Goal: Task Accomplishment & Management: Manage account settings

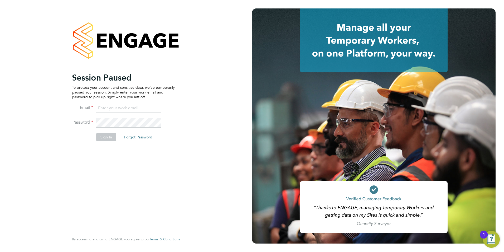
type input "safetysecurity@brightonandhovealbion.com"
click at [101, 136] on button "Sign In" at bounding box center [106, 137] width 20 height 8
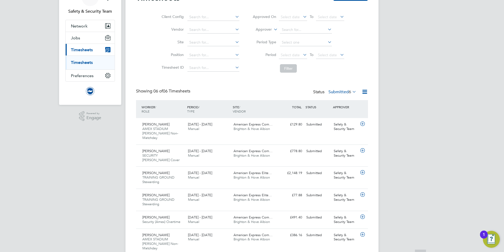
scroll to position [40, 0]
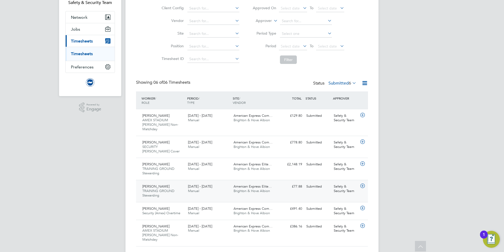
click at [156, 188] on span "TRAINING GROUND Stewarding" at bounding box center [158, 192] width 32 height 9
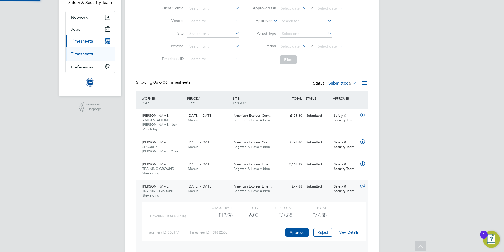
scroll to position [9, 51]
click at [353, 230] on link "View Details" at bounding box center [348, 232] width 19 height 4
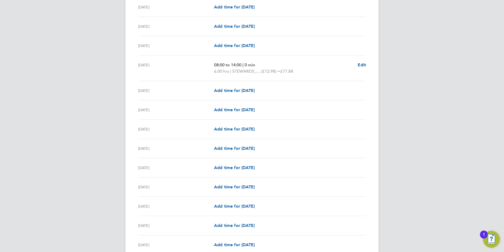
scroll to position [237, 0]
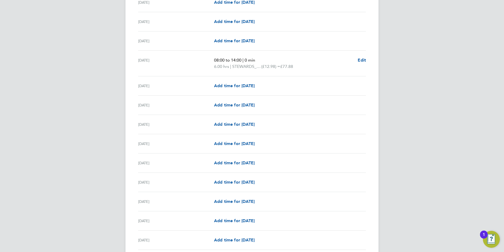
click at [436, 112] on div "ST Safety & Security Team Notifications 20 Applications: Network Sites Workers …" at bounding box center [252, 164] width 504 height 803
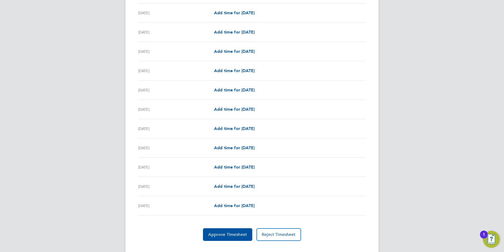
scroll to position [551, 0]
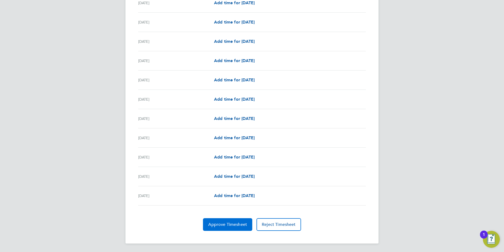
click at [219, 221] on button "Approve Timesheet" at bounding box center [227, 224] width 49 height 13
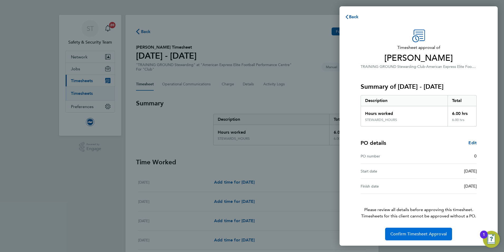
click at [416, 234] on span "Confirm Timesheet Approval" at bounding box center [419, 233] width 56 height 5
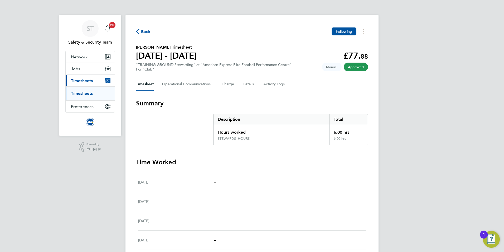
click at [78, 93] on link "Timesheets" at bounding box center [82, 93] width 22 height 5
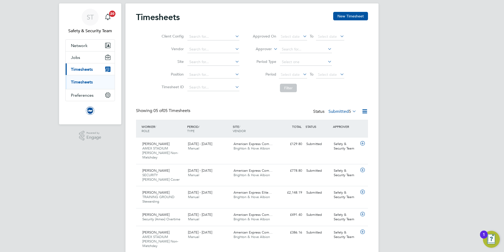
scroll to position [18, 0]
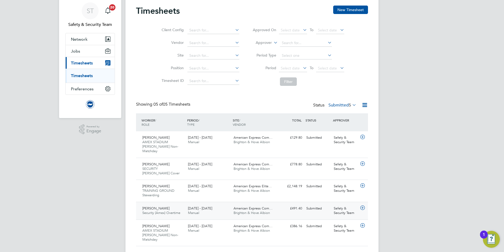
click at [164, 204] on div "Les Ansell Security (Amex) Overtime 1 - 30 Sep 2025" at bounding box center [163, 210] width 46 height 13
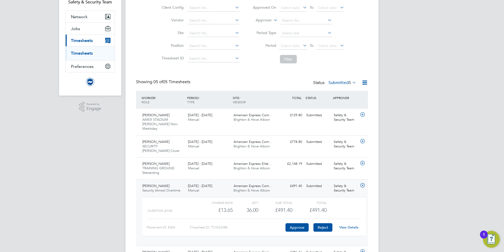
scroll to position [66, 0]
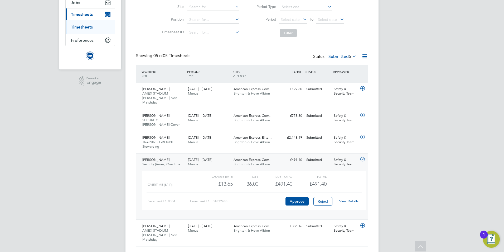
click at [348, 199] on link "View Details" at bounding box center [348, 201] width 19 height 4
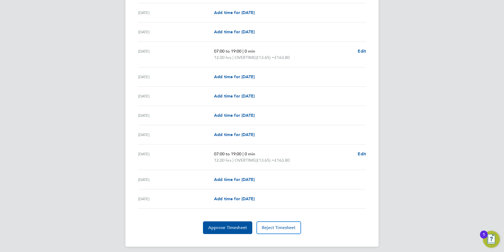
scroll to position [564, 0]
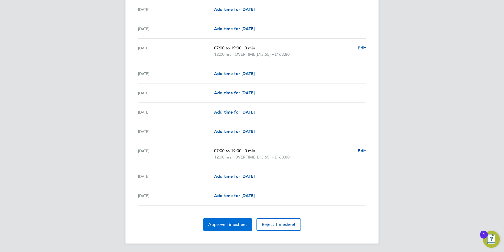
click at [233, 221] on span "Approve Timesheet" at bounding box center [227, 223] width 39 height 5
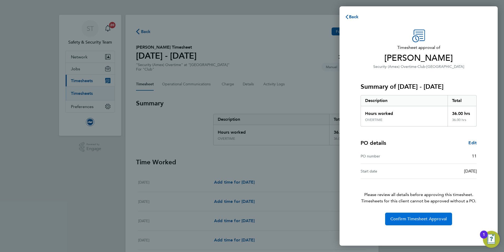
click at [407, 220] on span "Confirm Timesheet Approval" at bounding box center [419, 218] width 56 height 5
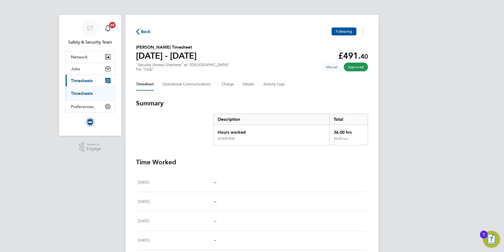
click at [84, 92] on link "Timesheets" at bounding box center [82, 93] width 22 height 5
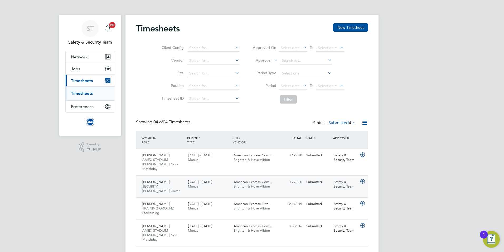
click at [164, 178] on div "Phil Staniforth SECURITY Steward Cover 1 - 30 Sep 2025" at bounding box center [163, 186] width 46 height 18
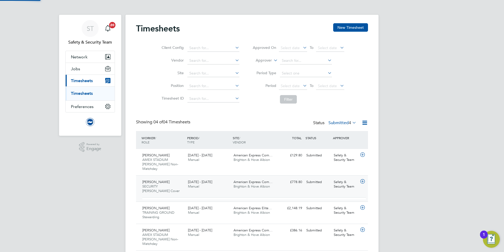
scroll to position [9, 51]
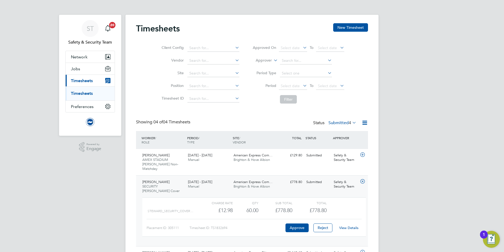
click at [351, 225] on link "View Details" at bounding box center [348, 227] width 19 height 4
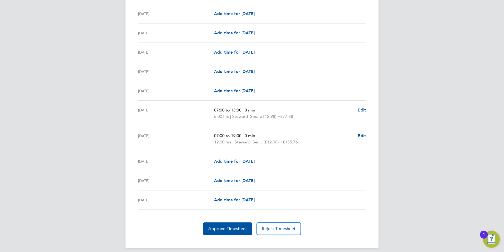
scroll to position [583, 0]
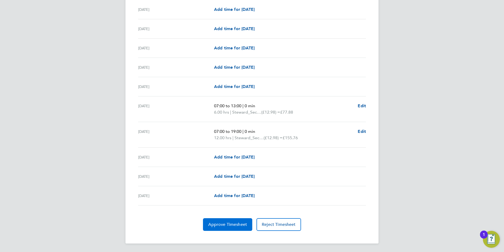
click at [227, 218] on button "Approve Timesheet" at bounding box center [227, 224] width 49 height 13
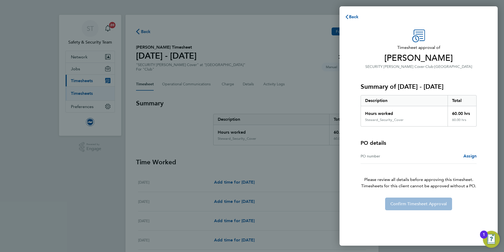
click at [92, 184] on div "Back Timesheet approval of Phil Staniforth SECURITY Steward Cover · Club · Amer…" at bounding box center [252, 126] width 504 height 252
click at [353, 19] on span "Back" at bounding box center [354, 16] width 10 height 5
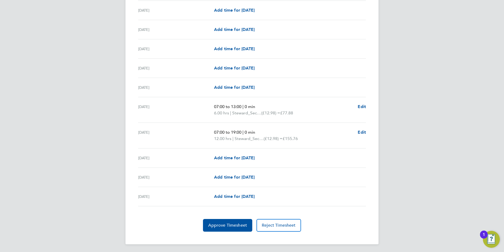
scroll to position [583, 0]
click at [230, 225] on span "Approve Timesheet" at bounding box center [227, 223] width 39 height 5
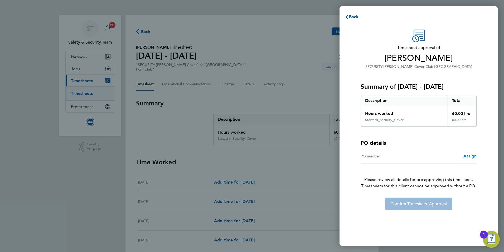
click at [469, 158] on span "Assign" at bounding box center [470, 155] width 13 height 5
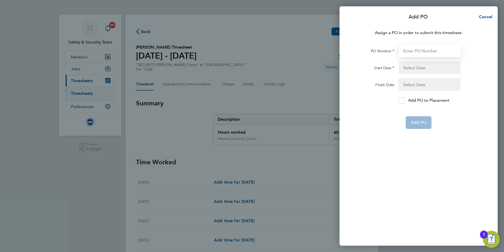
click at [437, 55] on input "PO Number" at bounding box center [430, 50] width 62 height 13
type input "0"
type input "01 Jul 20"
type input "28 Feb 29"
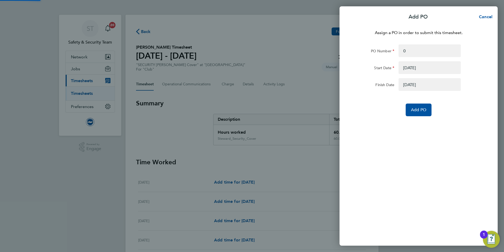
click at [360, 131] on div "Assign a PO in order to submit this timesheet. PO Number 0 Start Date 01 Jul 20…" at bounding box center [419, 134] width 158 height 222
click at [412, 112] on button "Add PO" at bounding box center [419, 109] width 26 height 13
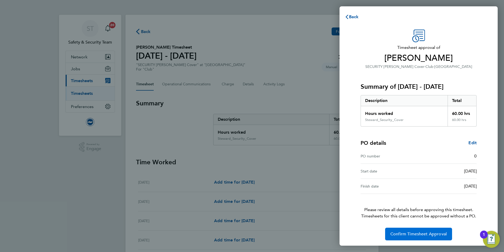
click at [418, 235] on span "Confirm Timesheet Approval" at bounding box center [419, 233] width 56 height 5
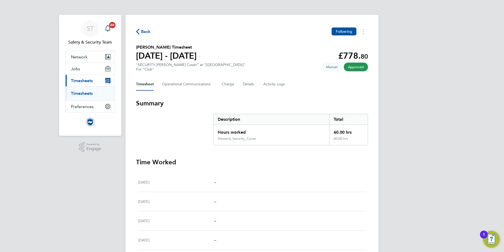
click at [87, 96] on li "Timesheets" at bounding box center [91, 93] width 40 height 5
click at [85, 93] on link "Timesheets" at bounding box center [82, 93] width 22 height 5
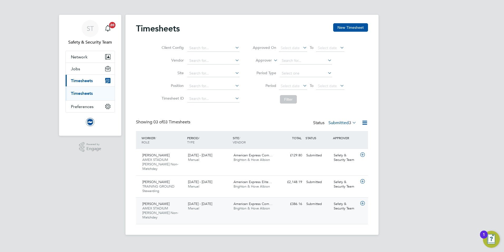
click at [157, 206] on span "AMEX STADIUM [PERSON_NAME] Non-Matchday" at bounding box center [160, 212] width 36 height 13
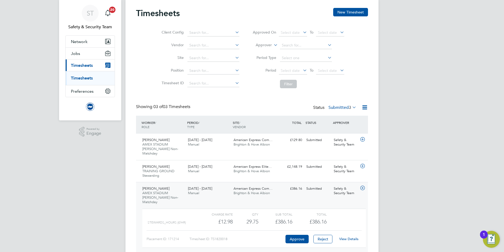
scroll to position [31, 0]
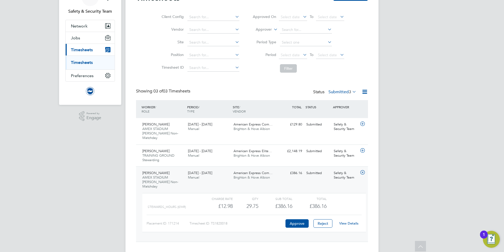
click at [350, 221] on link "View Details" at bounding box center [348, 223] width 19 height 4
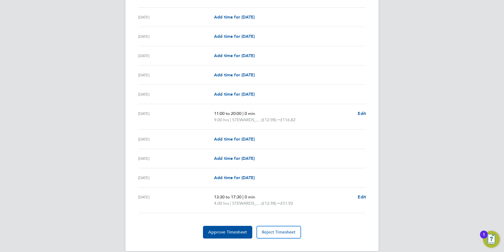
scroll to position [570, 0]
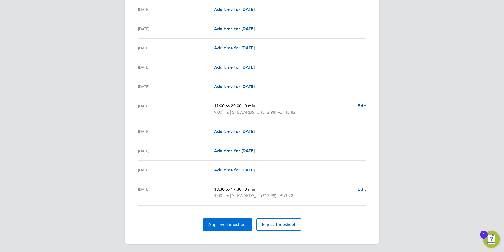
click at [228, 224] on span "Approve Timesheet" at bounding box center [227, 223] width 39 height 5
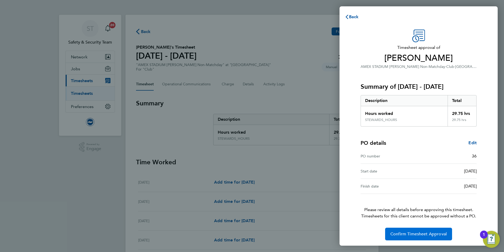
click at [414, 232] on span "Confirm Timesheet Approval" at bounding box center [419, 233] width 56 height 5
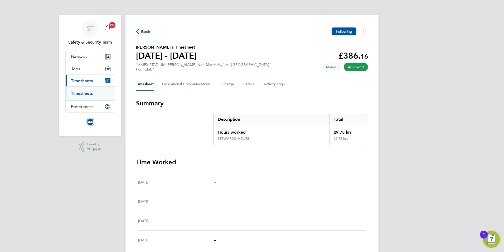
click at [72, 93] on link "Timesheets" at bounding box center [82, 93] width 22 height 5
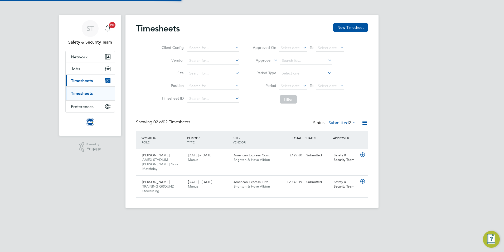
scroll to position [13, 46]
click at [158, 184] on span "TRAINING GROUND Stewarding" at bounding box center [158, 188] width 32 height 9
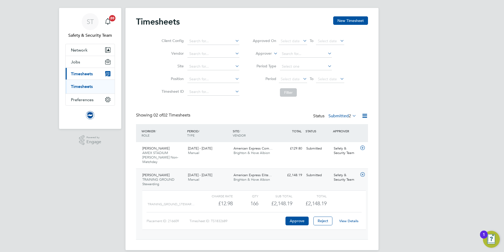
scroll to position [9, 0]
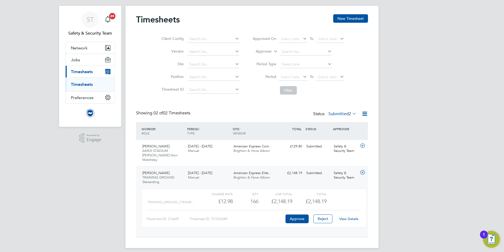
click at [352, 216] on link "View Details" at bounding box center [348, 218] width 19 height 4
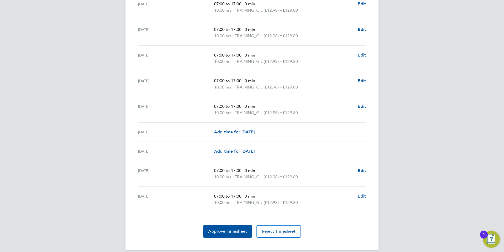
scroll to position [652, 0]
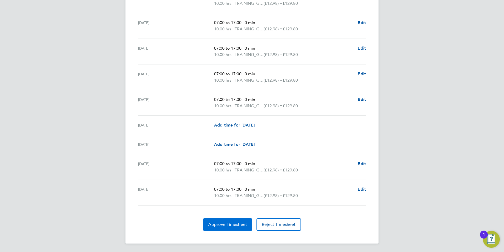
click at [231, 224] on span "Approve Timesheet" at bounding box center [227, 223] width 39 height 5
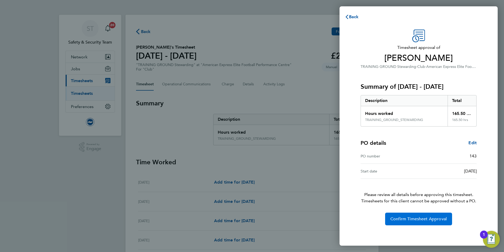
click at [417, 216] on span "Confirm Timesheet Approval" at bounding box center [419, 218] width 56 height 5
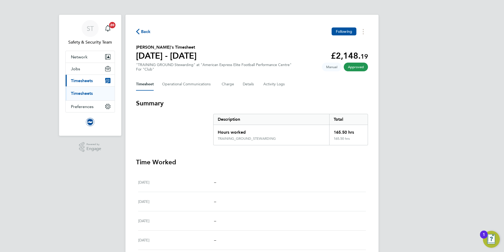
click at [89, 92] on link "Timesheets" at bounding box center [82, 93] width 22 height 5
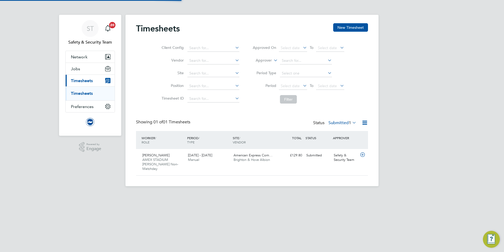
scroll to position [13, 46]
click at [171, 154] on div "[PERSON_NAME][GEOGRAPHIC_DATA] [PERSON_NAME] Non-Matchday [DATE] - [DATE]" at bounding box center [163, 162] width 46 height 22
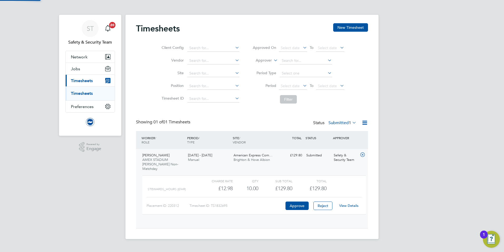
scroll to position [9, 51]
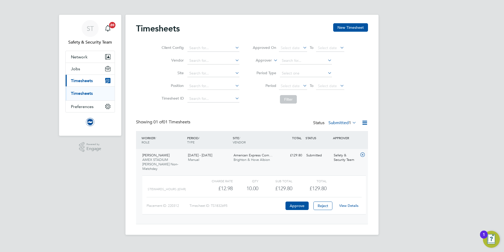
click at [355, 203] on link "View Details" at bounding box center [348, 205] width 19 height 4
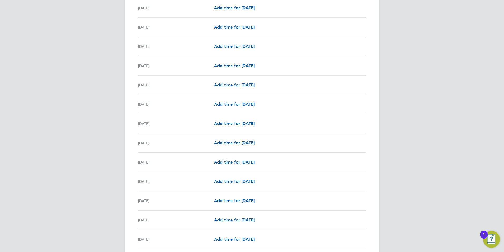
scroll to position [505, 0]
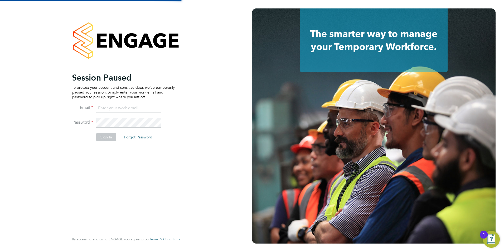
type input "safetysecurity@brightonandhovealbion.com"
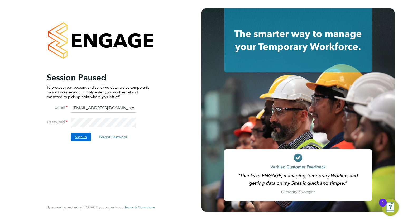
click at [81, 135] on button "Sign In" at bounding box center [81, 137] width 20 height 8
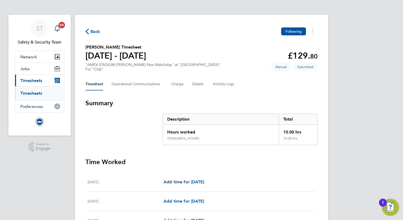
click at [35, 93] on link "Timesheets" at bounding box center [31, 93] width 22 height 5
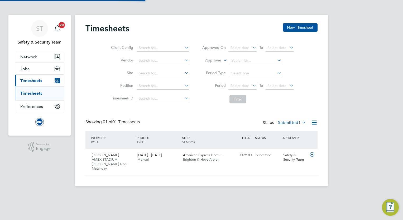
scroll to position [13, 46]
